Goal: Task Accomplishment & Management: Manage account settings

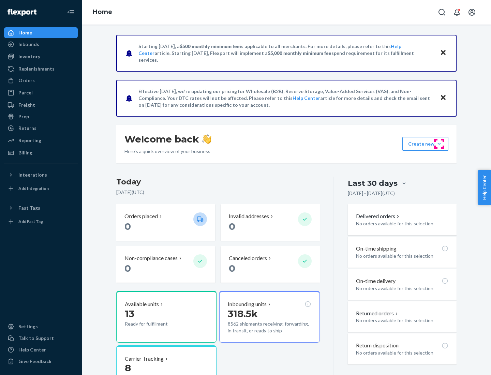
click at [439, 144] on button "Create new Create new inbound Create new order Create new product" at bounding box center [425, 144] width 46 height 14
click at [41, 44] on div "Inbounds" at bounding box center [41, 45] width 72 height 10
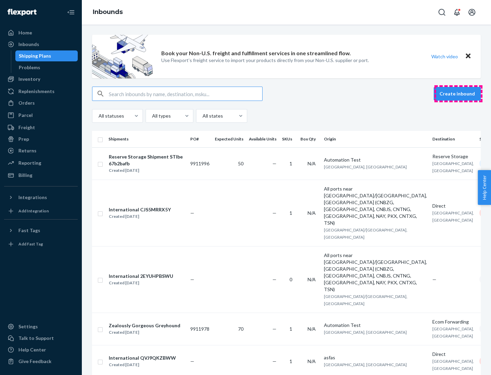
click at [458, 94] on button "Create inbound" at bounding box center [456, 94] width 47 height 14
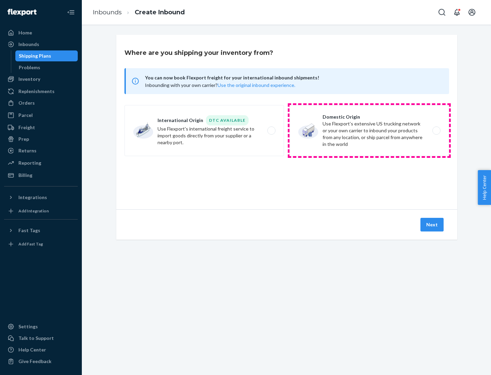
click at [369, 131] on label "Domestic Origin Use Flexport’s extensive US trucking network or your own carrie…" at bounding box center [368, 130] width 159 height 51
click at [436, 131] on input "Domestic Origin Use Flexport’s extensive US trucking network or your own carrie…" at bounding box center [438, 130] width 4 height 4
radio input "true"
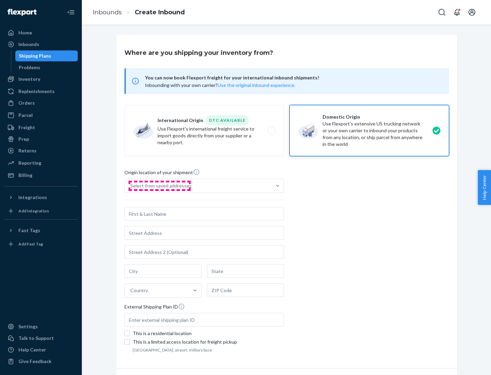
click at [159, 186] on div "Select from saved addresses" at bounding box center [160, 185] width 61 height 7
click at [131, 186] on input "Select from saved addresses" at bounding box center [130, 185] width 1 height 7
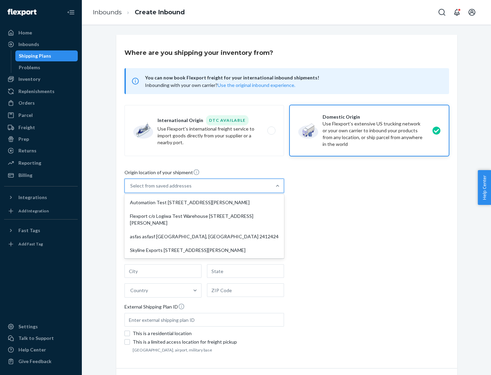
scroll to position [3, 0]
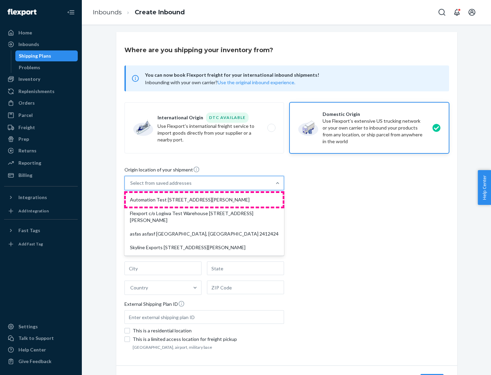
click at [204, 200] on div "Automation Test [STREET_ADDRESS][PERSON_NAME]" at bounding box center [204, 200] width 157 height 14
click at [131, 186] on input "option Automation Test [STREET_ADDRESS][PERSON_NAME] focused, 1 of 4. 4 results…" at bounding box center [130, 183] width 1 height 7
type input "Automation Test"
type input "9th Floor"
type input "[GEOGRAPHIC_DATA]"
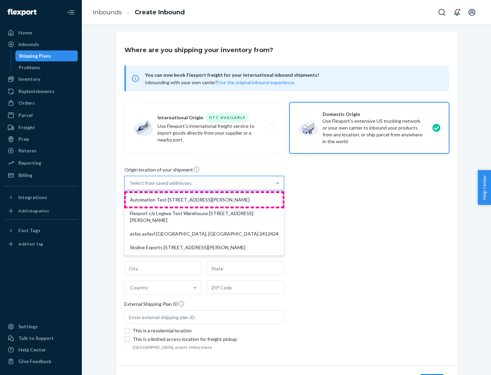
type input "CA"
type input "94104"
type input "[STREET_ADDRESS][PERSON_NAME]"
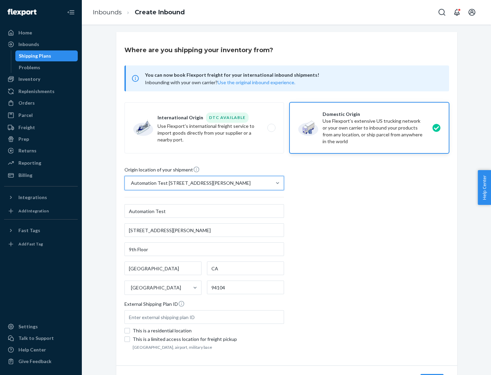
scroll to position [40, 0]
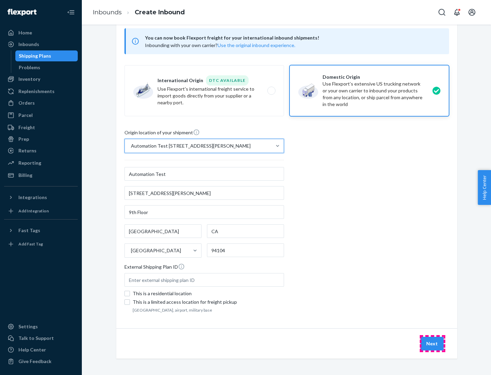
click at [432, 343] on button "Next" at bounding box center [431, 344] width 23 height 14
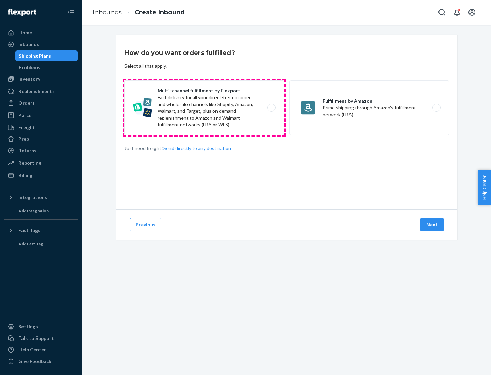
click at [204, 108] on label "Multi-channel fulfillment by Flexport Fast delivery for all your direct-to-cons…" at bounding box center [203, 107] width 159 height 55
click at [271, 108] on input "Multi-channel fulfillment by Flexport Fast delivery for all your direct-to-cons…" at bounding box center [273, 108] width 4 height 4
radio input "true"
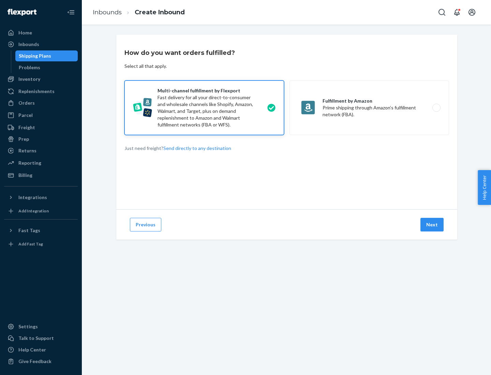
click at [432, 225] on button "Next" at bounding box center [431, 225] width 23 height 14
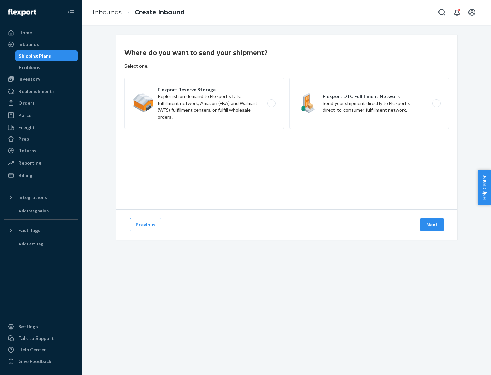
click at [369, 103] on label "Flexport DTC Fulfillment Network Send your shipment directly to Flexport's dire…" at bounding box center [368, 103] width 159 height 51
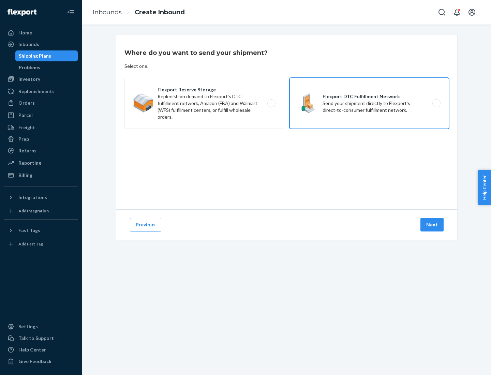
click at [436, 103] on input "Flexport DTC Fulfillment Network Send your shipment directly to Flexport's dire…" at bounding box center [438, 103] width 4 height 4
radio input "true"
click at [432, 225] on button "Next" at bounding box center [431, 225] width 23 height 14
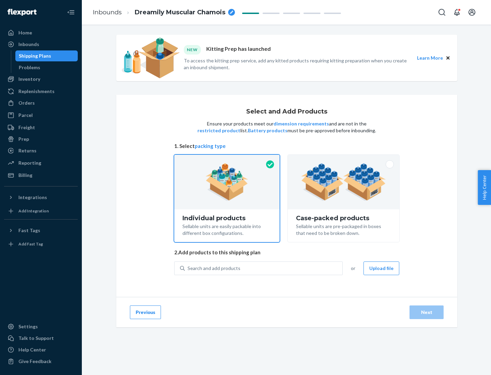
click at [343, 182] on img at bounding box center [343, 181] width 85 height 37
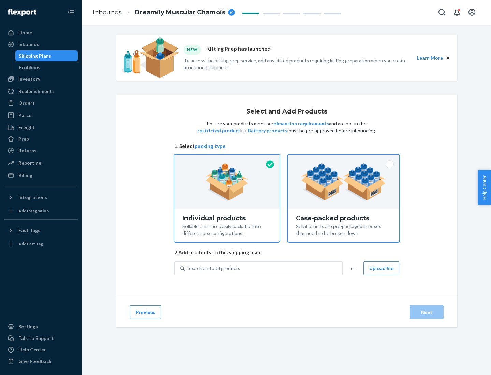
click at [343, 159] on input "Case-packed products Sellable units are pre-packaged in boxes that need to be b…" at bounding box center [343, 157] width 4 height 4
radio input "true"
radio input "false"
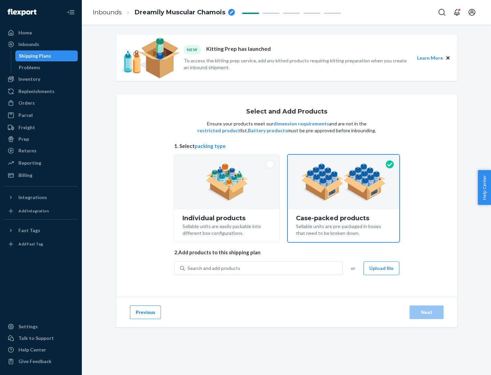
click at [264, 268] on div "Search and add products" at bounding box center [263, 268] width 157 height 12
click at [188, 268] on input "Search and add products" at bounding box center [187, 268] width 1 height 7
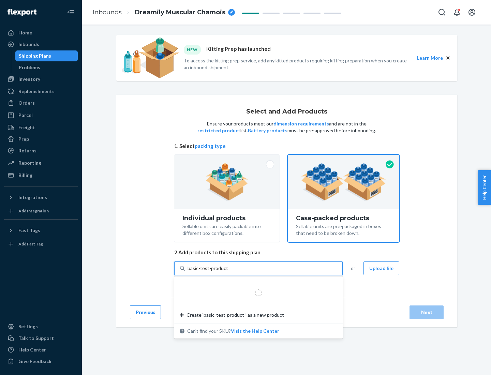
type input "basic-test-product-1"
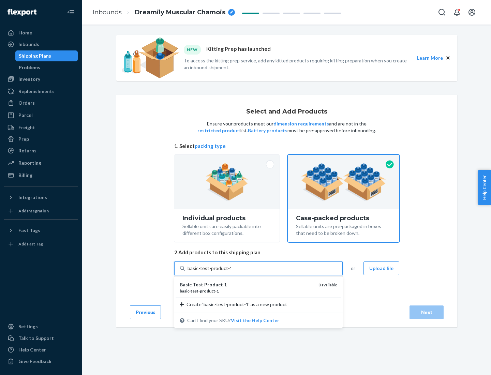
click at [246, 291] on div "basic - test - product - 1" at bounding box center [246, 291] width 133 height 6
click at [231, 272] on input "basic-test-product-1" at bounding box center [209, 268] width 44 height 7
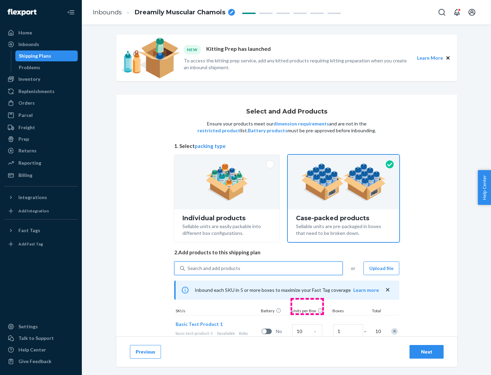
scroll to position [25, 0]
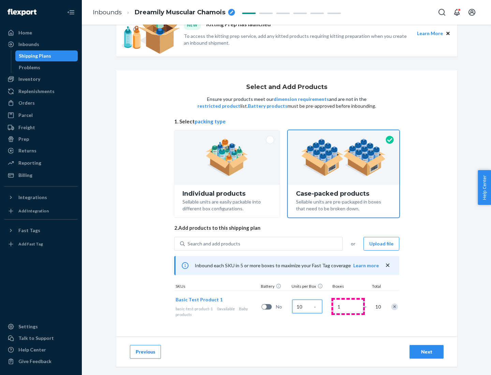
type input "10"
type input "7"
click at [426, 352] on div "Next" at bounding box center [426, 351] width 22 height 7
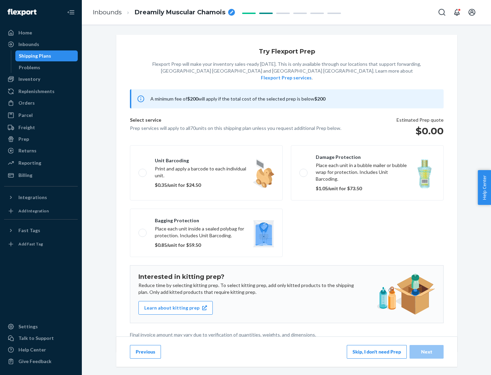
scroll to position [2, 0]
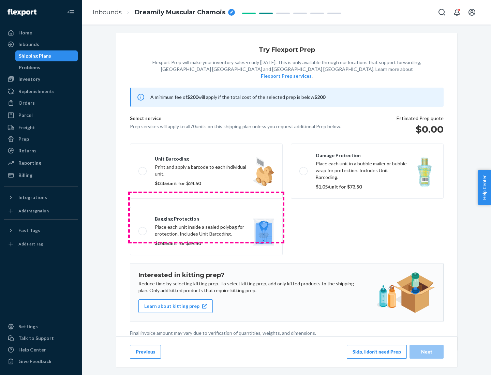
click at [206, 217] on label "Bagging protection Place each unit inside a sealed polybag for protection. Incl…" at bounding box center [206, 231] width 153 height 48
click at [143, 229] on input "Bagging protection Place each unit inside a sealed polybag for protection. Incl…" at bounding box center [140, 231] width 4 height 4
checkbox input "true"
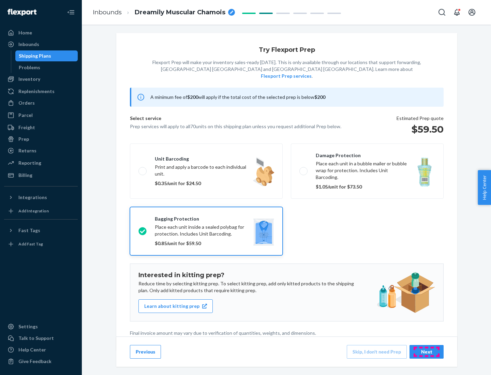
click at [426, 351] on div "Next" at bounding box center [426, 351] width 22 height 7
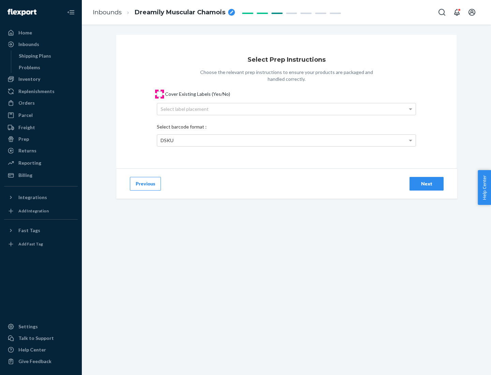
click at [159, 94] on input "Cover Existing Labels (Yes/No)" at bounding box center [159, 93] width 5 height 5
checkbox input "true"
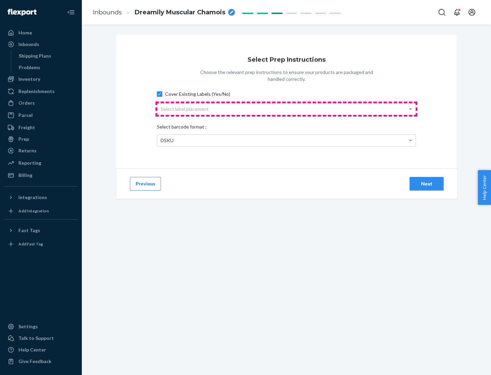
click at [286, 109] on div "Select label placement" at bounding box center [286, 109] width 258 height 12
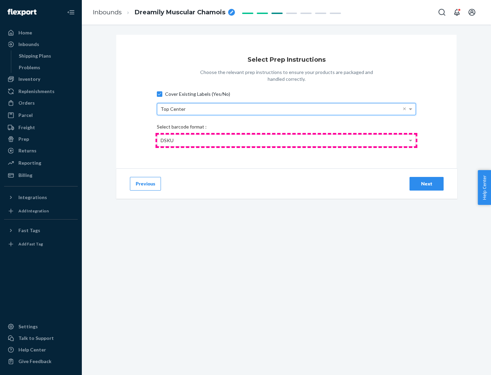
click at [286, 140] on div "DSKU" at bounding box center [286, 141] width 258 height 12
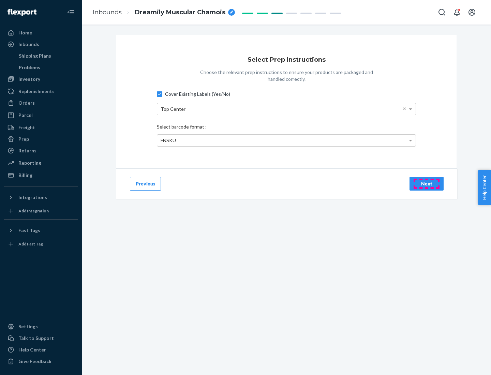
click at [426, 183] on div "Next" at bounding box center [426, 183] width 22 height 7
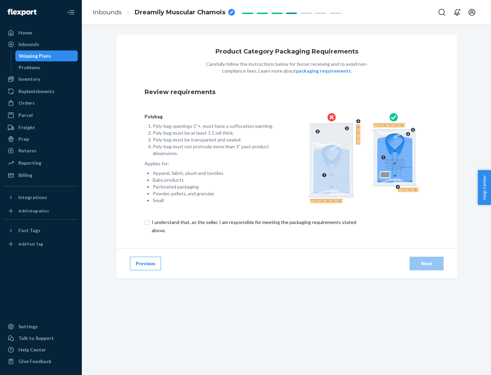
click at [253, 226] on input "checkbox" at bounding box center [257, 226] width 227 height 16
checkbox input "true"
click at [426, 263] on div "Next" at bounding box center [426, 263] width 22 height 7
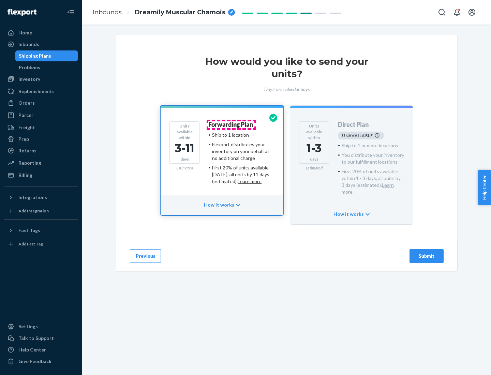
click at [231, 124] on h4 "Forwarding Plan" at bounding box center [230, 124] width 45 height 7
click at [426, 253] on div "Submit" at bounding box center [426, 256] width 22 height 7
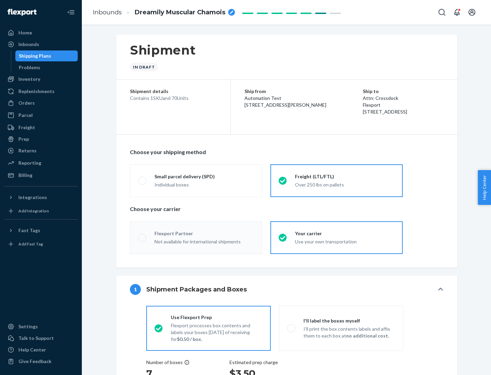
radio input "true"
radio input "false"
radio input "true"
radio input "false"
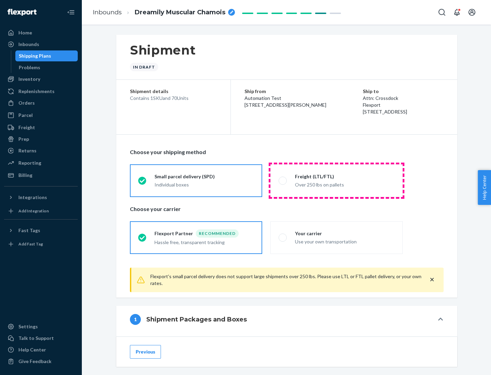
click at [336, 180] on div "Over 250 lbs on pallets" at bounding box center [345, 184] width 100 height 8
click at [283, 180] on input "Freight (LTL/FTL) Over 250 lbs on pallets" at bounding box center [280, 180] width 4 height 4
radio input "true"
radio input "false"
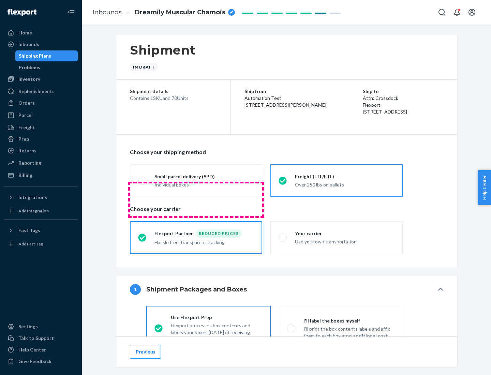
scroll to position [38, 0]
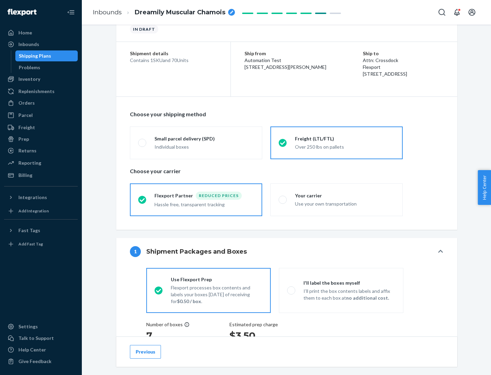
click at [196, 200] on div "Hassle free, transparent tracking" at bounding box center [204, 204] width 100 height 8
click at [142, 199] on input "Flexport Partner Reduced prices Hassle free, transparent tracking" at bounding box center [140, 199] width 4 height 4
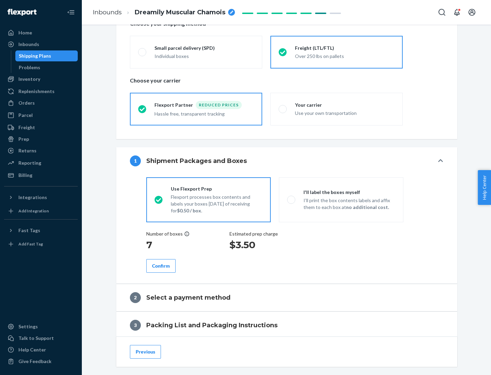
click at [341, 199] on p "I’ll print the box contents labels and affix them to each box at no additional …" at bounding box center [349, 204] width 92 height 14
click at [291, 199] on input "I'll label the boxes myself I’ll print the box contents labels and affix them t…" at bounding box center [289, 199] width 4 height 4
radio input "true"
radio input "false"
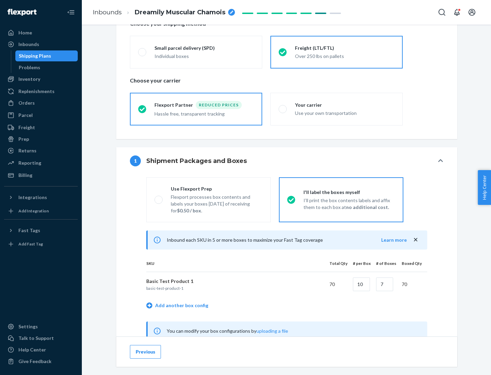
scroll to position [213, 0]
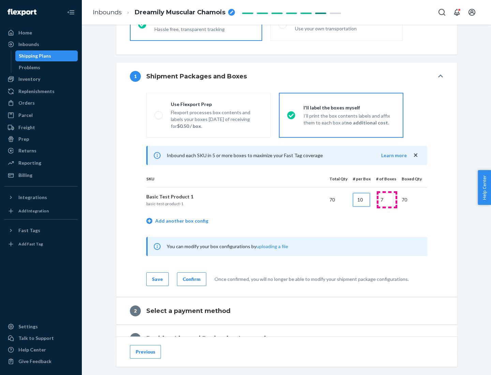
type input "10"
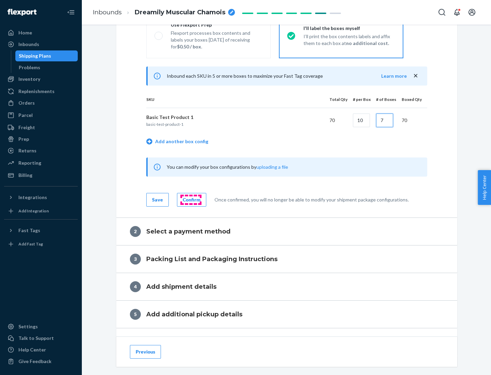
type input "7"
click at [190, 199] on div "Confirm" at bounding box center [192, 199] width 18 height 7
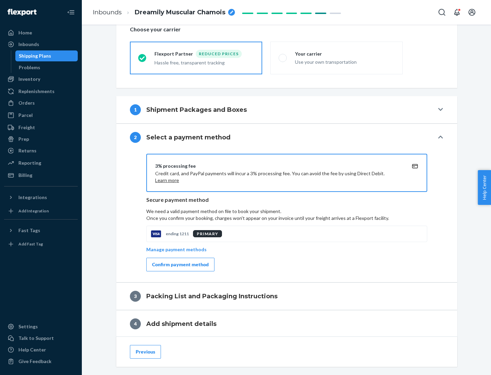
scroll to position [244, 0]
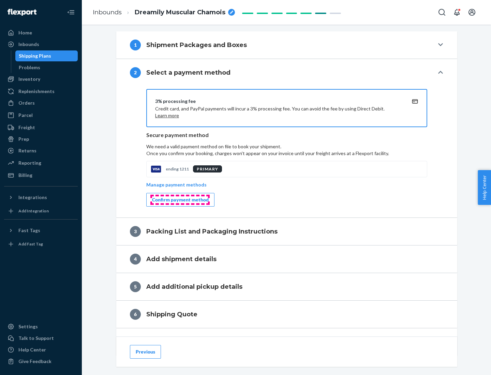
click at [180, 200] on div "Confirm payment method" at bounding box center [180, 199] width 57 height 7
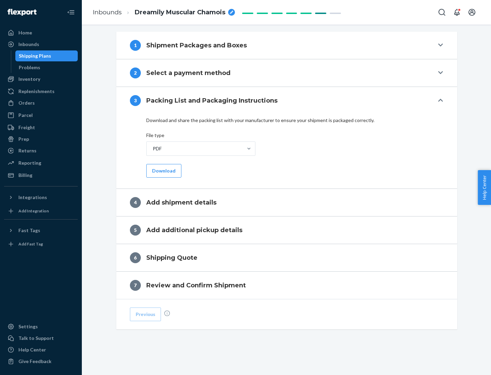
scroll to position [215, 0]
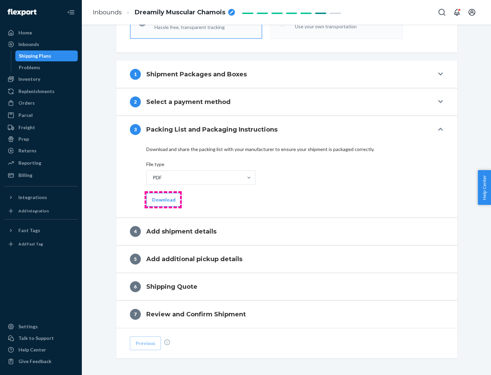
click at [163, 199] on button "Download" at bounding box center [163, 200] width 35 height 14
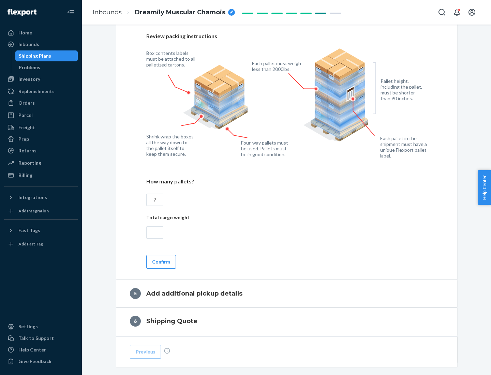
scroll to position [442, 0]
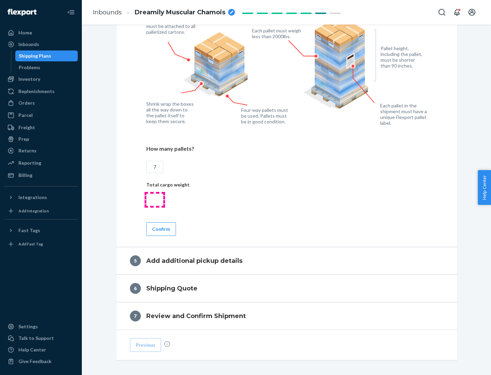
type input "7"
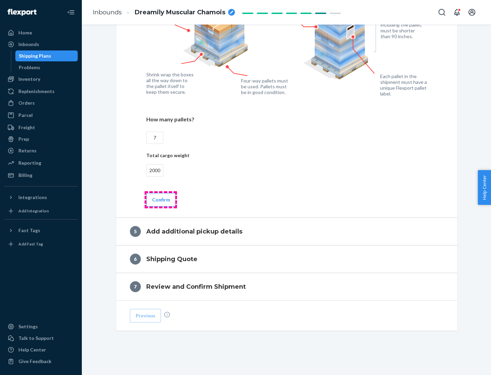
type input "2000"
click at [160, 199] on button "Confirm" at bounding box center [161, 200] width 30 height 14
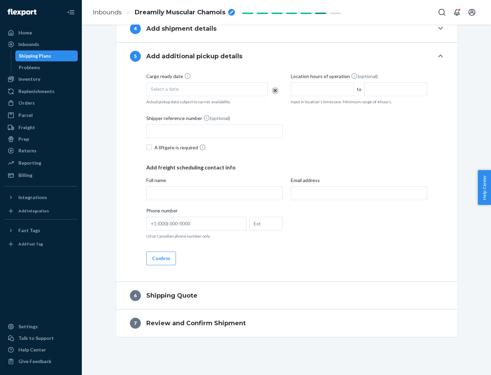
scroll to position [233, 0]
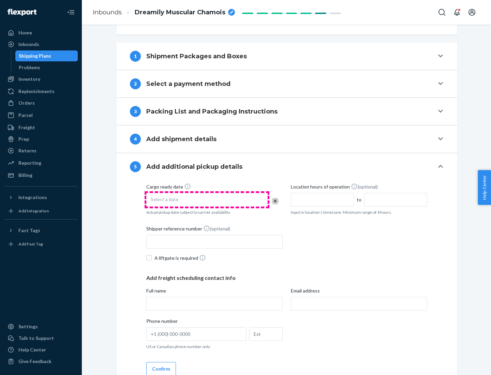
click at [207, 199] on div "Select a date" at bounding box center [206, 200] width 121 height 14
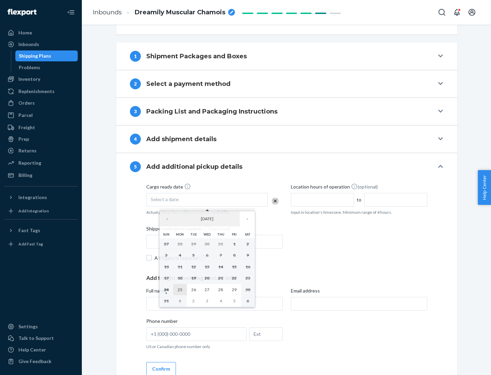
click at [180, 289] on abbr "25" at bounding box center [180, 289] width 5 height 5
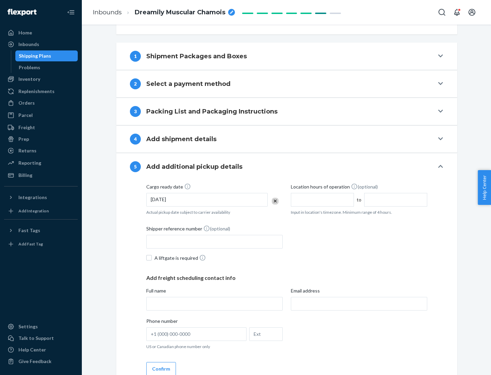
scroll to position [337, 0]
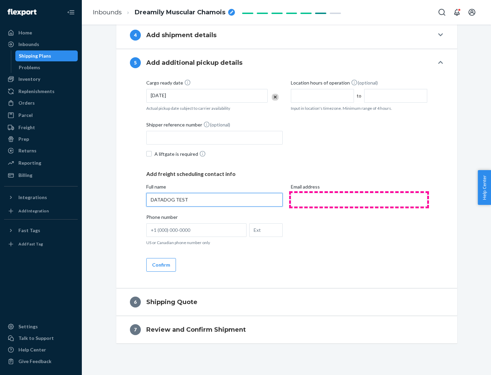
type input "DATADOG TEST"
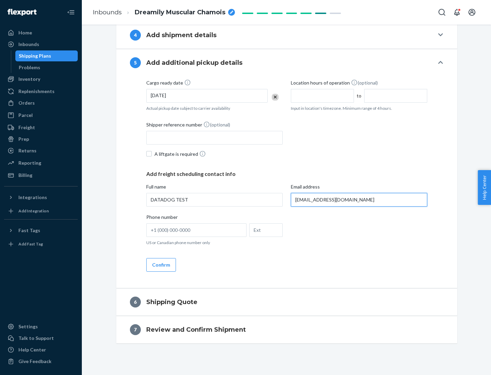
scroll to position [343, 0]
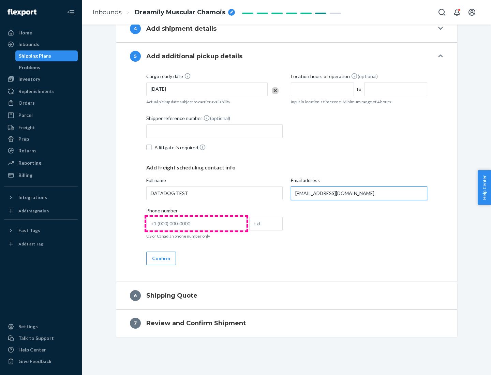
type input "[EMAIL_ADDRESS][DOMAIN_NAME]"
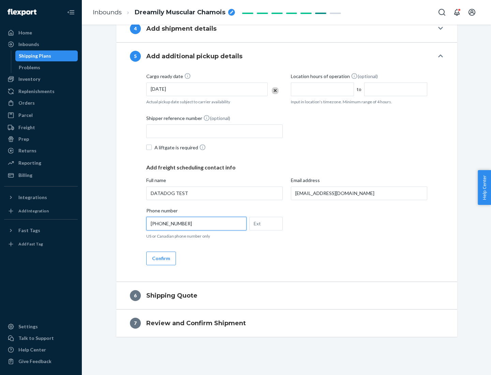
type input "[PHONE_NUMBER]"
click at [160, 258] on button "Confirm" at bounding box center [161, 258] width 30 height 14
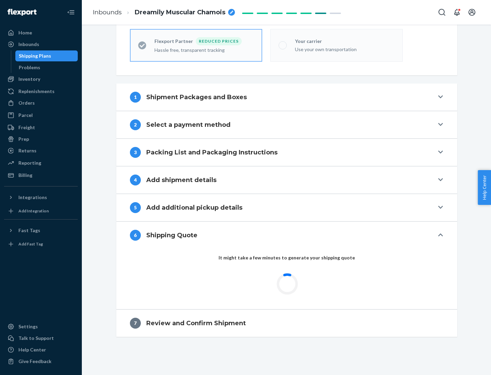
scroll to position [217, 0]
